Goal: Communication & Community: Answer question/provide support

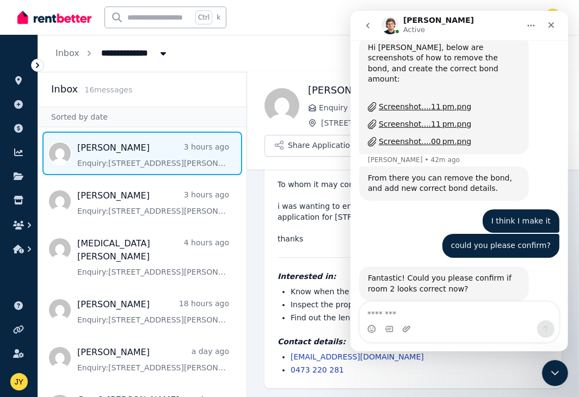
scroll to position [1409, 0]
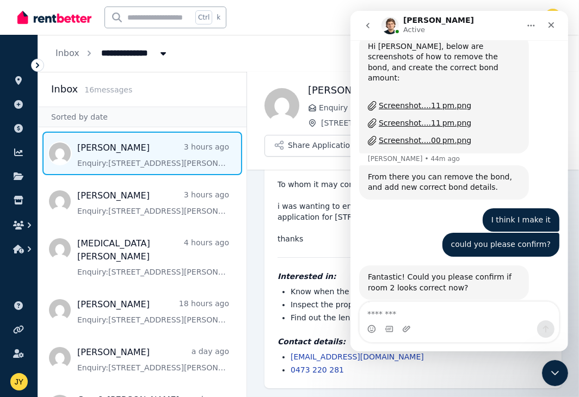
click at [431, 322] on div "Intercom messenger" at bounding box center [458, 328] width 199 height 17
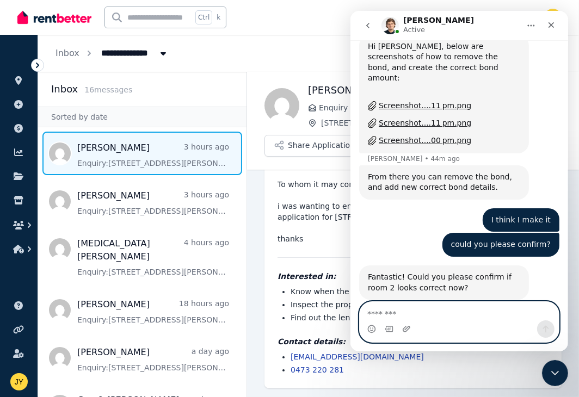
click at [410, 308] on textarea "Message…" at bounding box center [458, 311] width 199 height 18
click at [429, 313] on textarea "Message…" at bounding box center [458, 311] width 199 height 18
type textarea "**********"
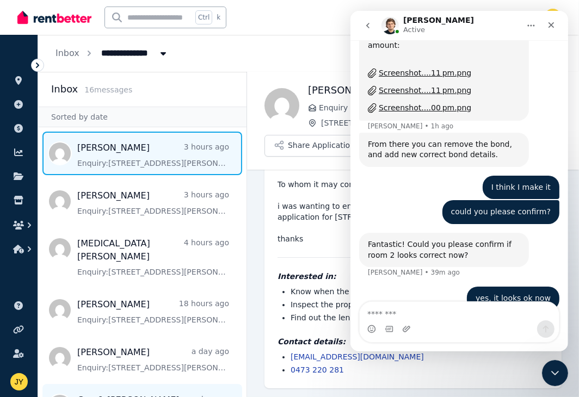
scroll to position [1483, 0]
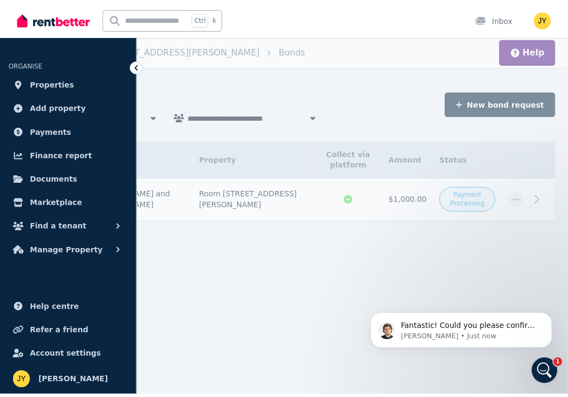
scroll to position [1398, 0]
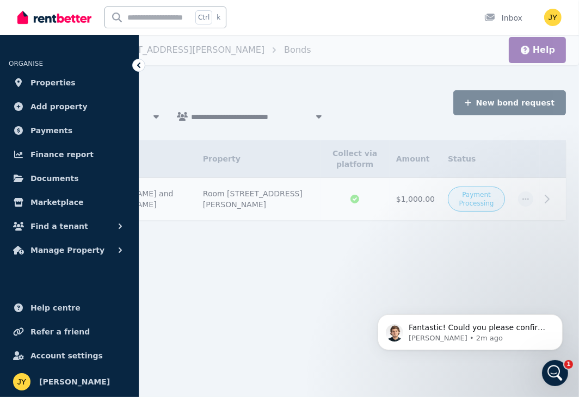
drag, startPoint x: 193, startPoint y: 294, endPoint x: 199, endPoint y: 289, distance: 7.4
click at [193, 294] on div "**********" at bounding box center [289, 198] width 579 height 397
click at [68, 92] on link "Properties" at bounding box center [69, 83] width 121 height 22
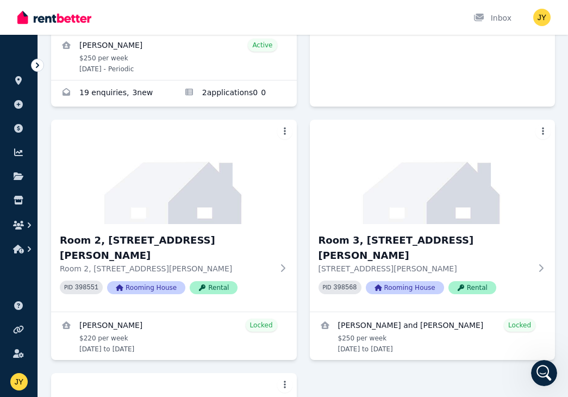
scroll to position [317, 0]
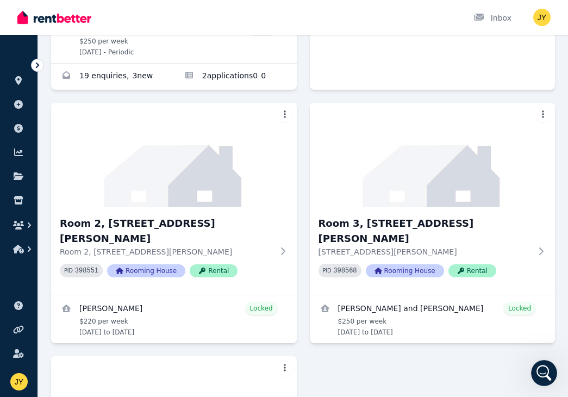
drag, startPoint x: 307, startPoint y: 267, endPoint x: 302, endPoint y: 338, distance: 72.0
click at [301, 338] on div "91 Simpson St, Frenchville 91 Simpson St, Frenchville QLD 4701 PID 398001 Resid…" at bounding box center [303, 198] width 504 height 796
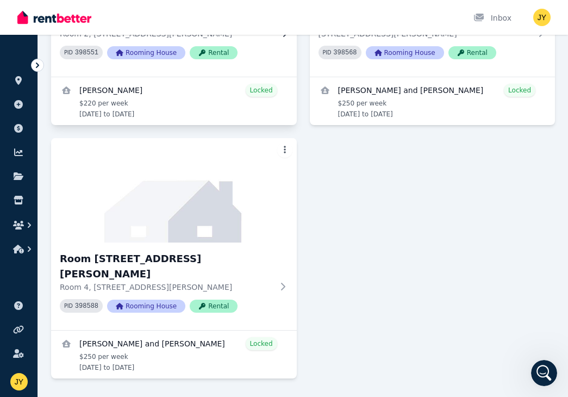
scroll to position [376, 0]
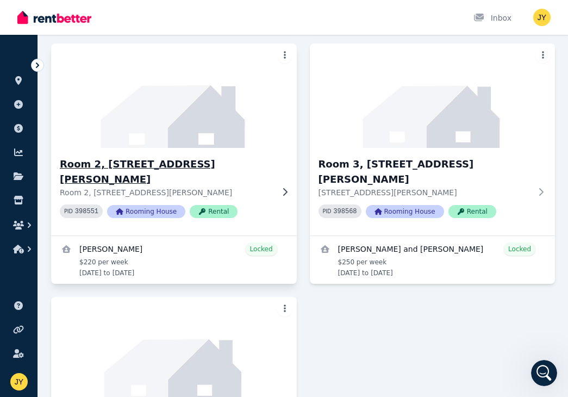
click at [132, 120] on img at bounding box center [174, 96] width 258 height 110
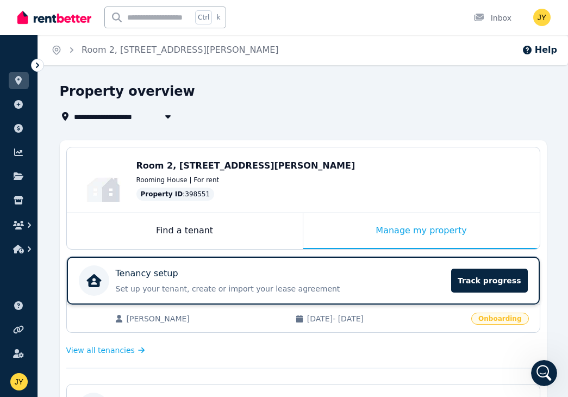
scroll to position [158, 0]
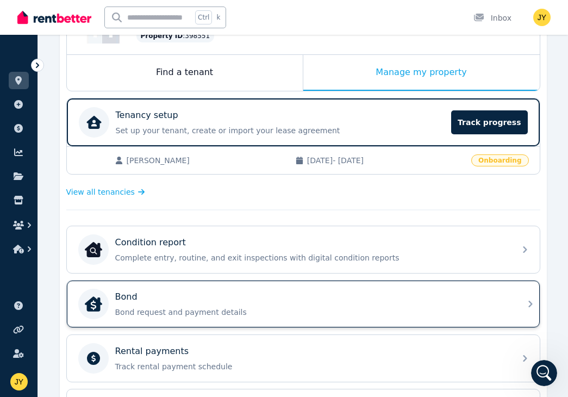
click at [492, 294] on div "Bond" at bounding box center [312, 296] width 394 height 13
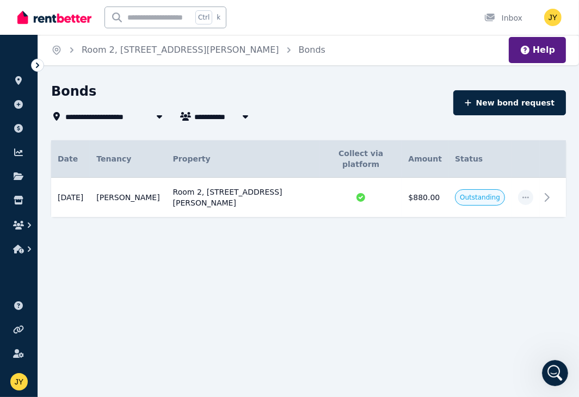
click at [38, 62] on icon at bounding box center [37, 65] width 11 height 11
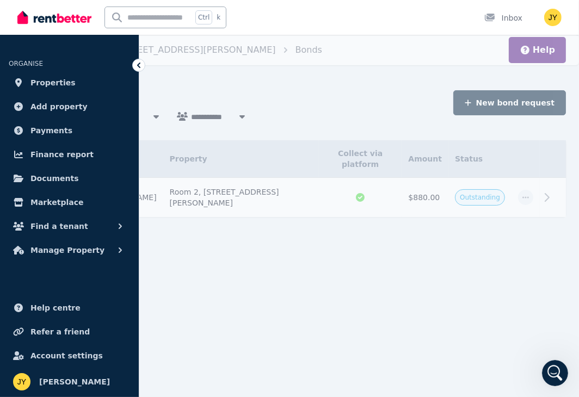
click at [309, 129] on div "**********" at bounding box center [307, 160] width 518 height 154
click at [292, 92] on div "Bonds" at bounding box center [247, 93] width 399 height 21
click at [244, 76] on div "**********" at bounding box center [289, 198] width 579 height 397
click at [493, 254] on div "**********" at bounding box center [289, 198] width 579 height 397
click at [145, 61] on ol "Home Room 2, 91 Simpson St Bonds" at bounding box center [185, 50] width 300 height 30
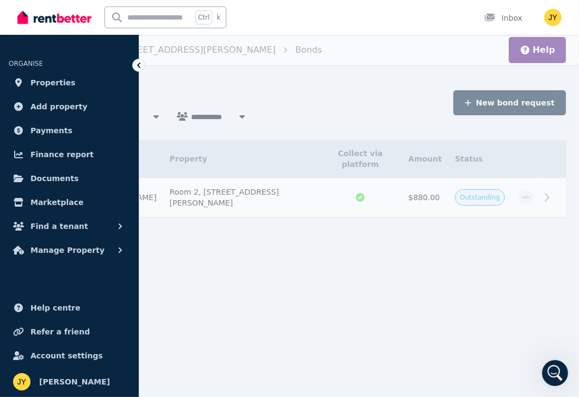
click at [138, 63] on icon at bounding box center [138, 65] width 11 height 11
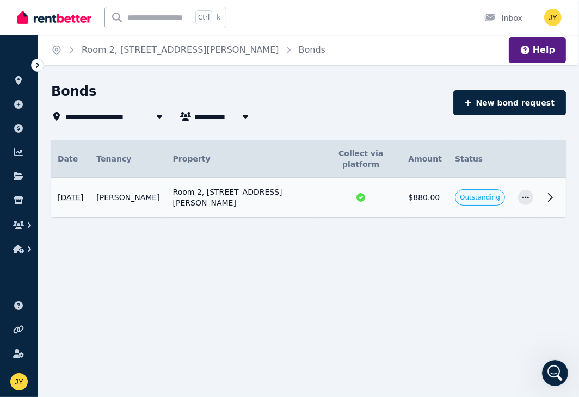
click at [550, 194] on icon at bounding box center [550, 198] width 4 height 8
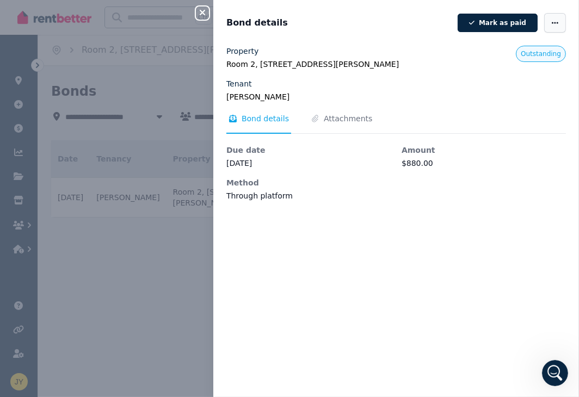
click at [550, 20] on icon "button" at bounding box center [554, 23] width 9 height 8
drag, startPoint x: 312, startPoint y: 238, endPoint x: 291, endPoint y: 160, distance: 80.1
click at [312, 238] on div "Property Room 2, 91 Simpson St, Frenchville QLD 4701 Tenant Tanbir Kaur Outstan…" at bounding box center [395, 215] width 365 height 338
click at [201, 12] on icon "button" at bounding box center [202, 12] width 13 height 9
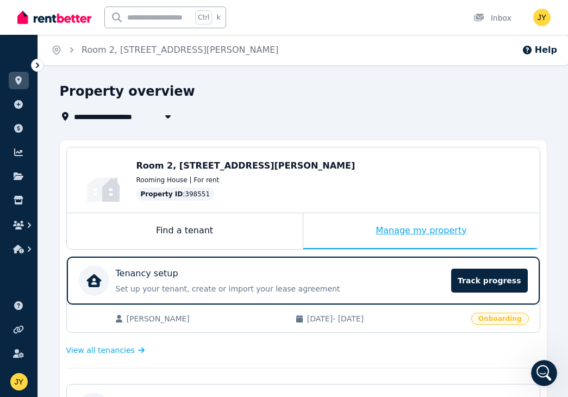
click at [385, 230] on div "Manage my property" at bounding box center [421, 231] width 237 height 36
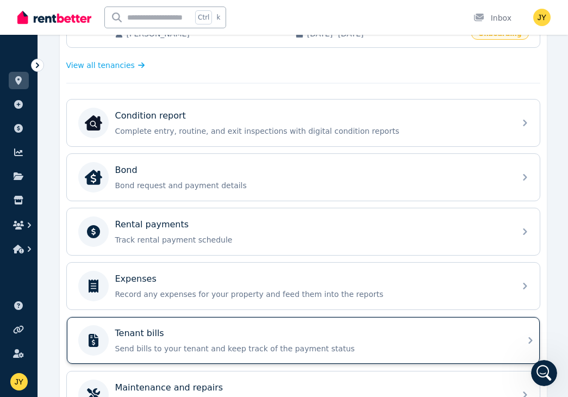
scroll to position [317, 0]
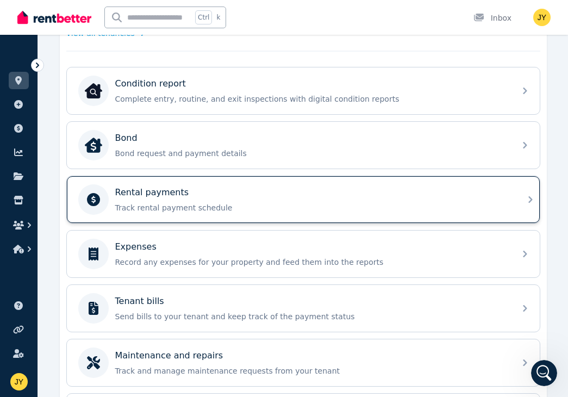
click at [287, 192] on div "Rental payments" at bounding box center [312, 192] width 394 height 13
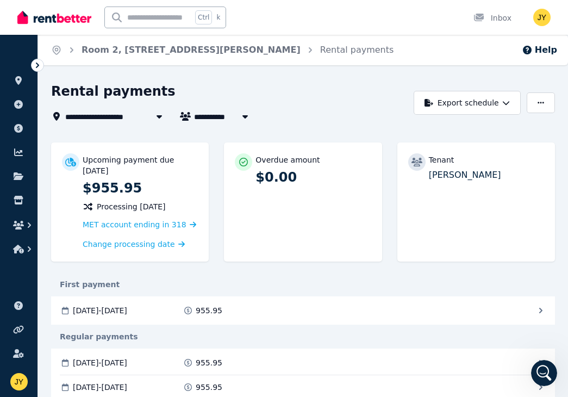
scroll to position [158, 0]
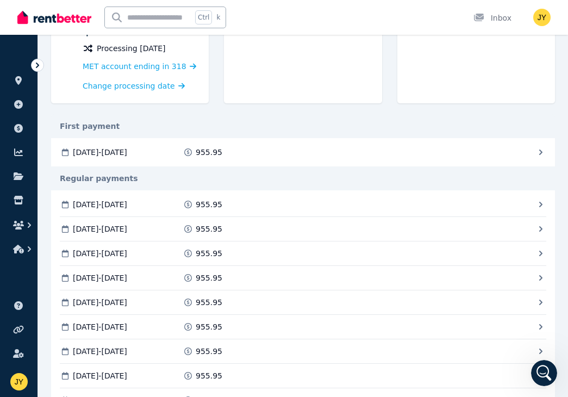
click at [538, 151] on icon at bounding box center [541, 152] width 11 height 11
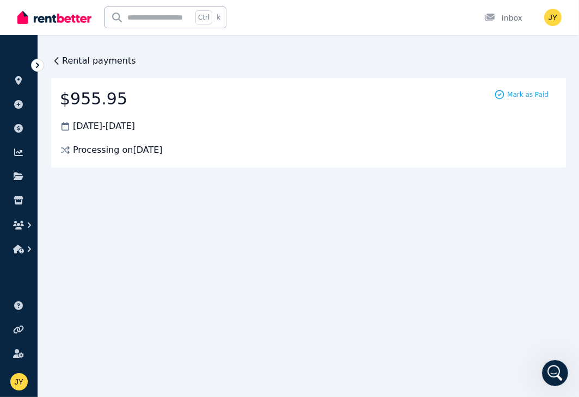
click at [62, 58] on span "Rental payments" at bounding box center [99, 60] width 74 height 13
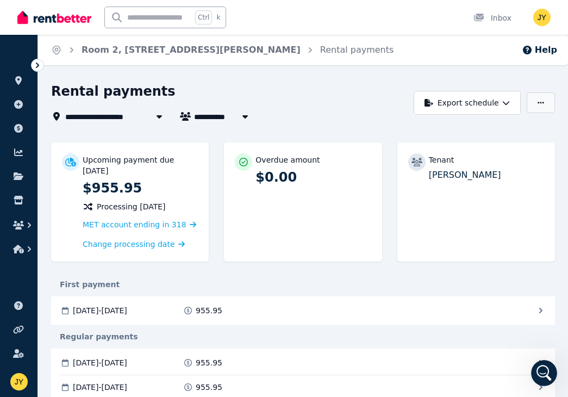
click at [541, 103] on icon "button" at bounding box center [541, 103] width 7 height 2
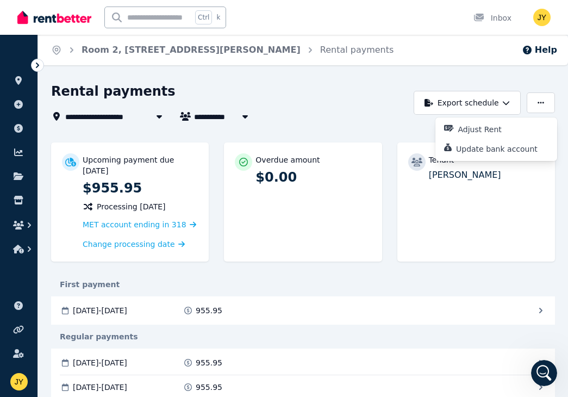
click at [341, 104] on div "**********" at bounding box center [229, 103] width 357 height 40
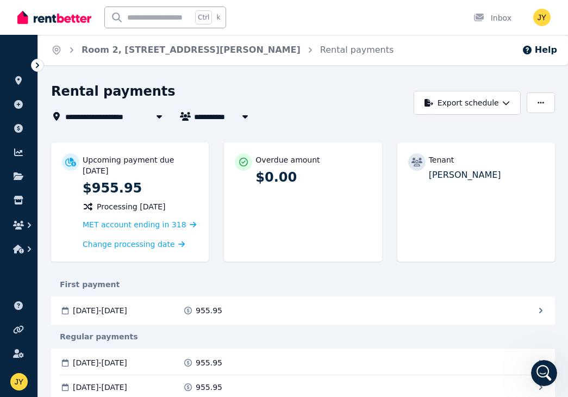
click at [376, 88] on div "Rental payments" at bounding box center [229, 93] width 357 height 21
drag, startPoint x: 246, startPoint y: 115, endPoint x: 224, endPoint y: 86, distance: 36.0
click at [224, 86] on div "Rental payments" at bounding box center [229, 93] width 357 height 21
click at [247, 114] on icon "button" at bounding box center [245, 116] width 11 height 9
type input "**********"
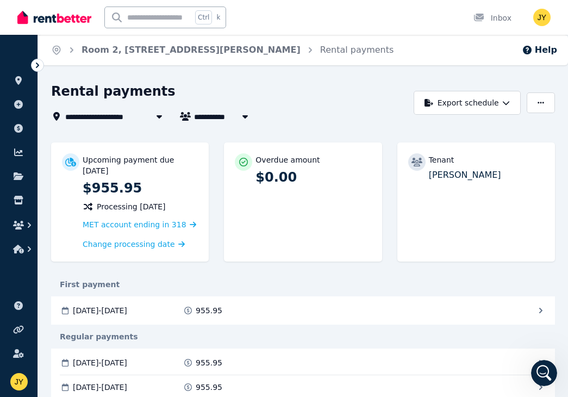
click at [257, 99] on div "Rental payments" at bounding box center [229, 93] width 357 height 21
click at [35, 63] on icon at bounding box center [37, 65] width 11 height 11
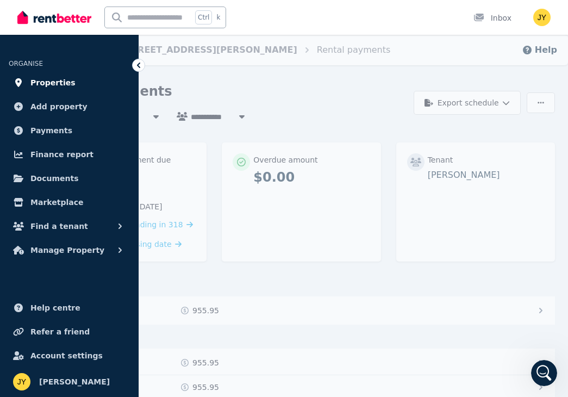
click at [45, 79] on span "Properties" at bounding box center [52, 82] width 45 height 13
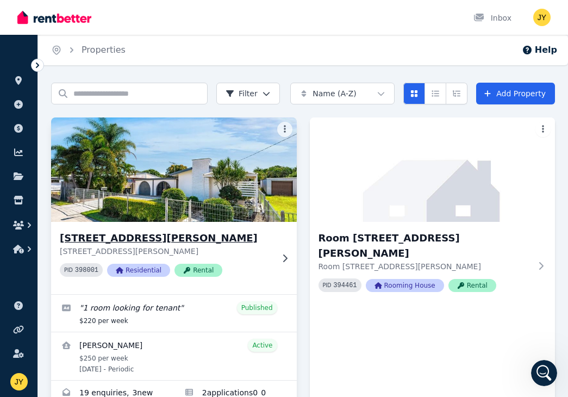
click at [237, 209] on img at bounding box center [174, 170] width 258 height 110
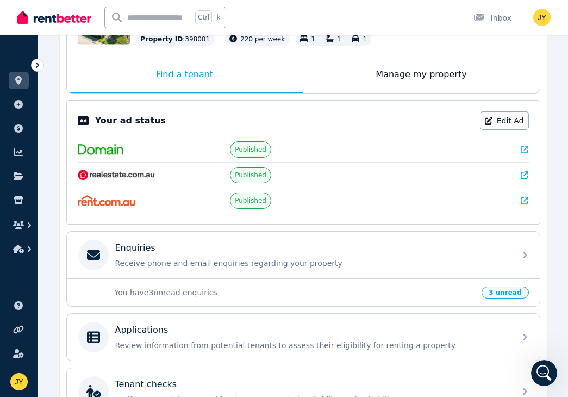
scroll to position [275, 0]
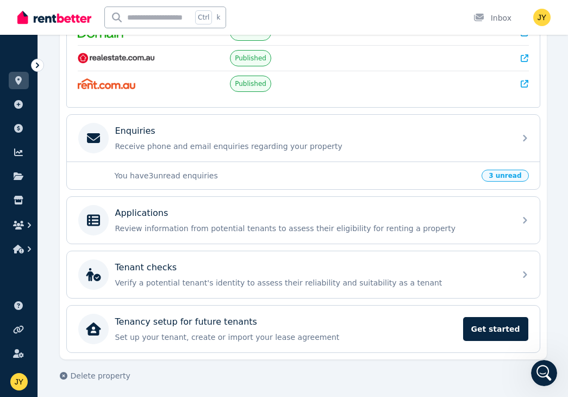
click at [191, 175] on p "You have 3 unread enquiries" at bounding box center [295, 175] width 361 height 11
drag, startPoint x: 191, startPoint y: 175, endPoint x: 427, endPoint y: 175, distance: 235.5
click at [423, 177] on p "You have 3 unread enquiries" at bounding box center [295, 175] width 361 height 11
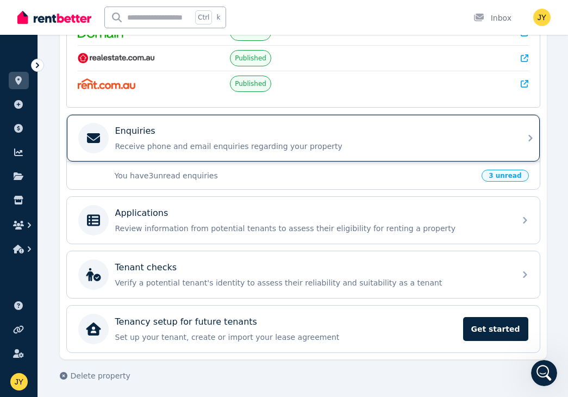
click at [530, 127] on div "Enquiries Receive phone and email enquiries regarding your property" at bounding box center [303, 138] width 473 height 47
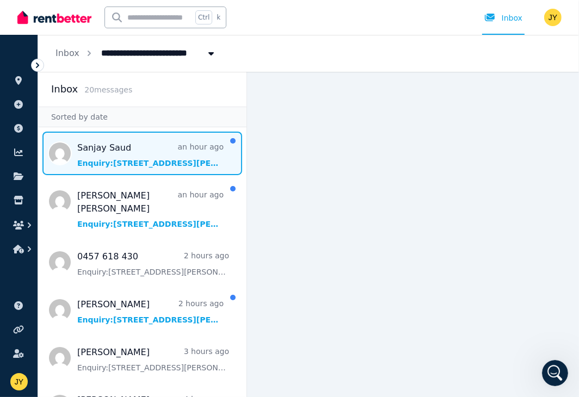
click at [132, 153] on span "Message list" at bounding box center [142, 154] width 208 height 44
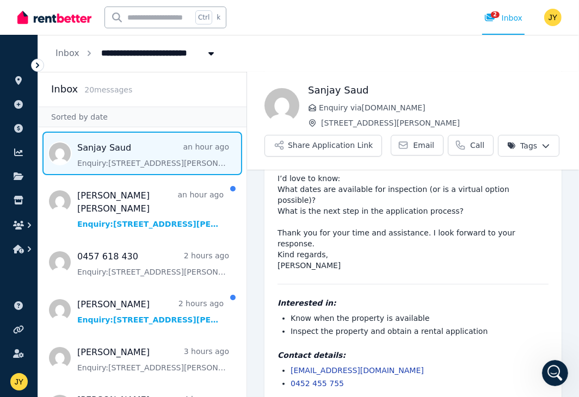
scroll to position [215, 0]
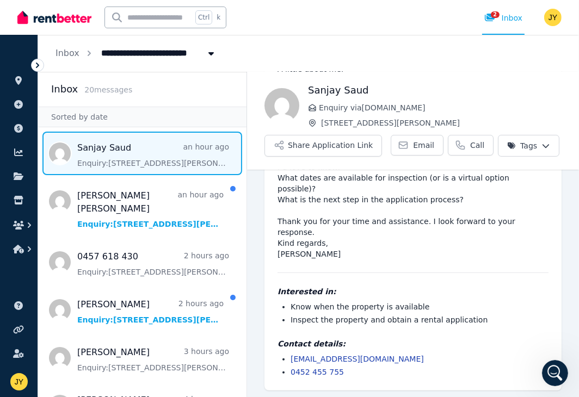
drag, startPoint x: 386, startPoint y: 336, endPoint x: 430, endPoint y: 355, distance: 47.8
click at [430, 355] on li "its.sanjay.saud@gmail.com" at bounding box center [419, 359] width 258 height 11
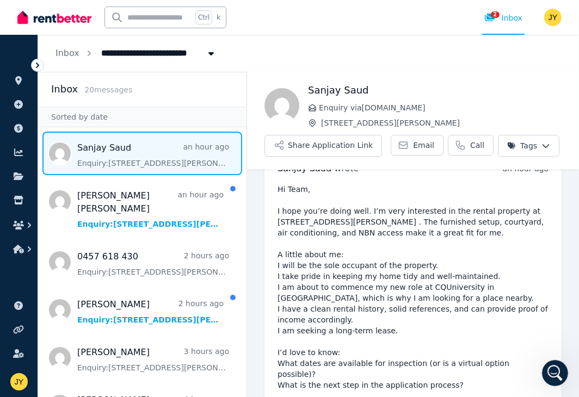
scroll to position [0, 0]
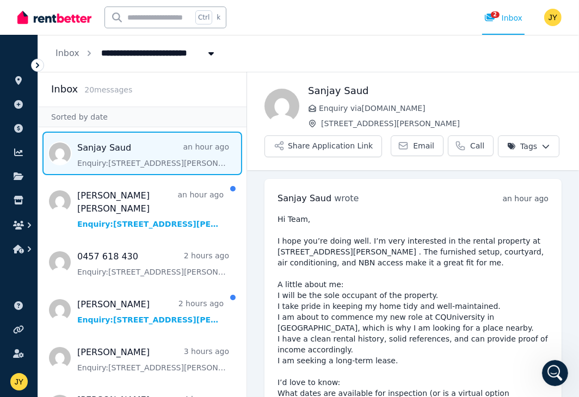
click at [505, 217] on div "Sanjay Saud wrote an hour ago 4:27 pm on Tue, 19 Aug 2025 Hi Team, I hope you’r…" at bounding box center [412, 392] width 297 height 427
click at [503, 203] on time "an hour ago" at bounding box center [526, 198] width 46 height 9
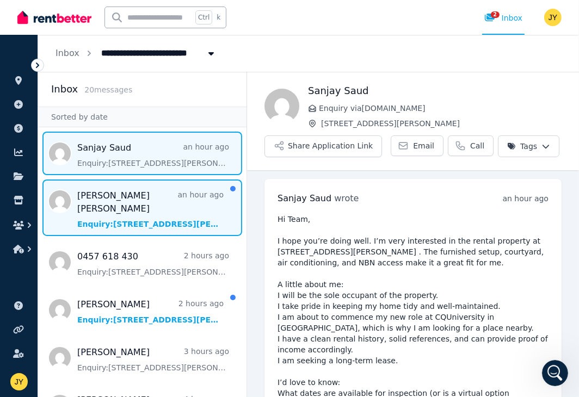
click at [121, 193] on span "Message list" at bounding box center [142, 207] width 208 height 57
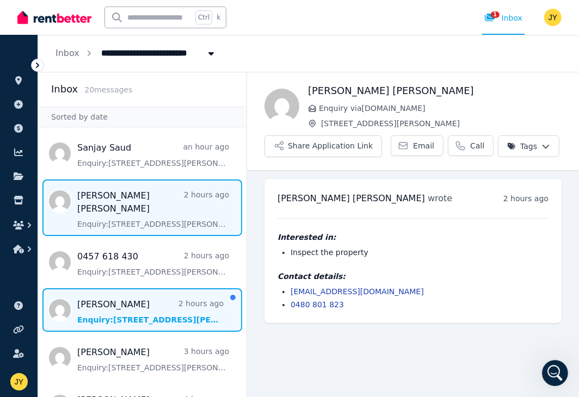
click at [147, 288] on span "Message list" at bounding box center [142, 310] width 208 height 44
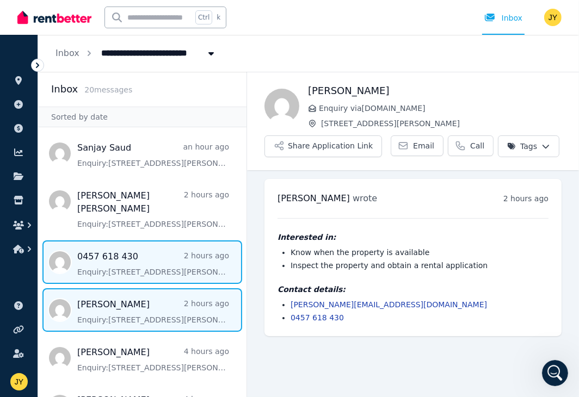
click at [151, 250] on span "Message list" at bounding box center [142, 262] width 208 height 44
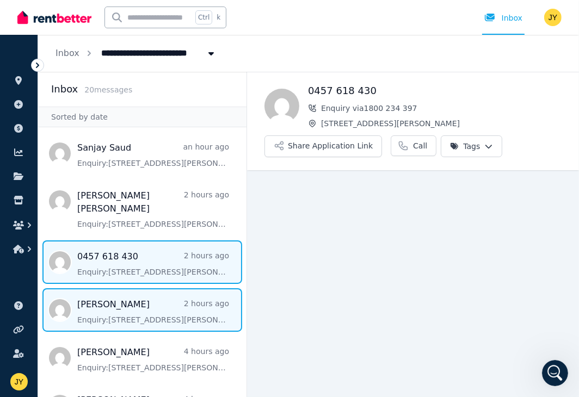
click at [150, 288] on span "Message list" at bounding box center [142, 310] width 208 height 44
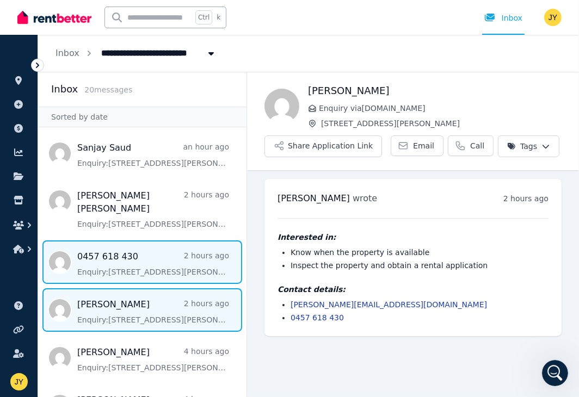
click at [152, 261] on span "Message list" at bounding box center [142, 262] width 208 height 44
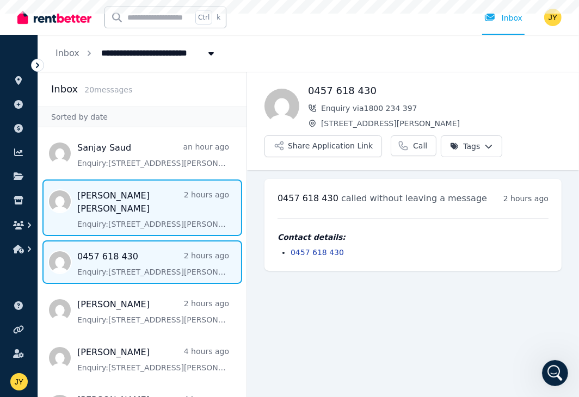
click at [162, 216] on span "Message list" at bounding box center [142, 207] width 208 height 57
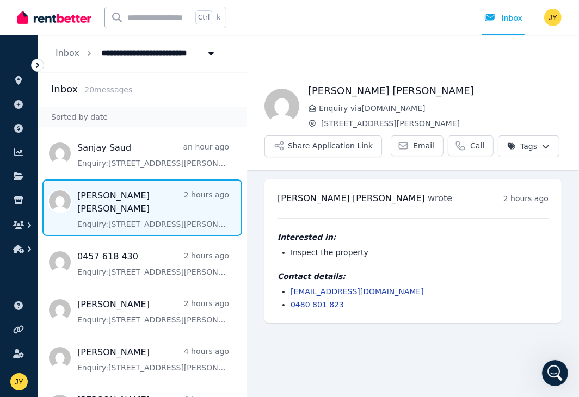
click at [340, 289] on link "jacobjamescordie@outlook.com" at bounding box center [356, 291] width 133 height 9
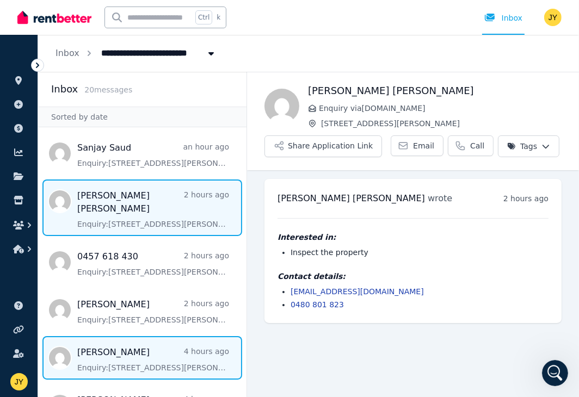
click at [128, 351] on span "Message list" at bounding box center [142, 358] width 208 height 44
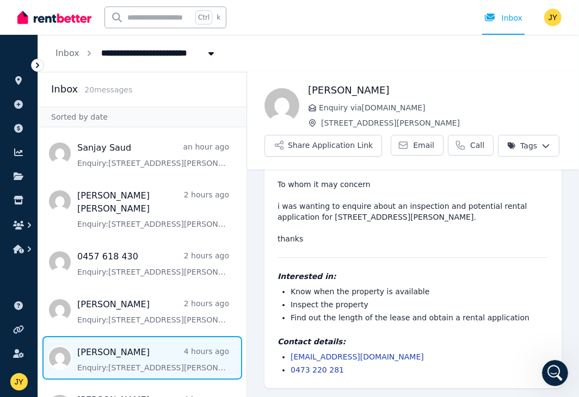
scroll to position [1472, 0]
